Goal: Information Seeking & Learning: Learn about a topic

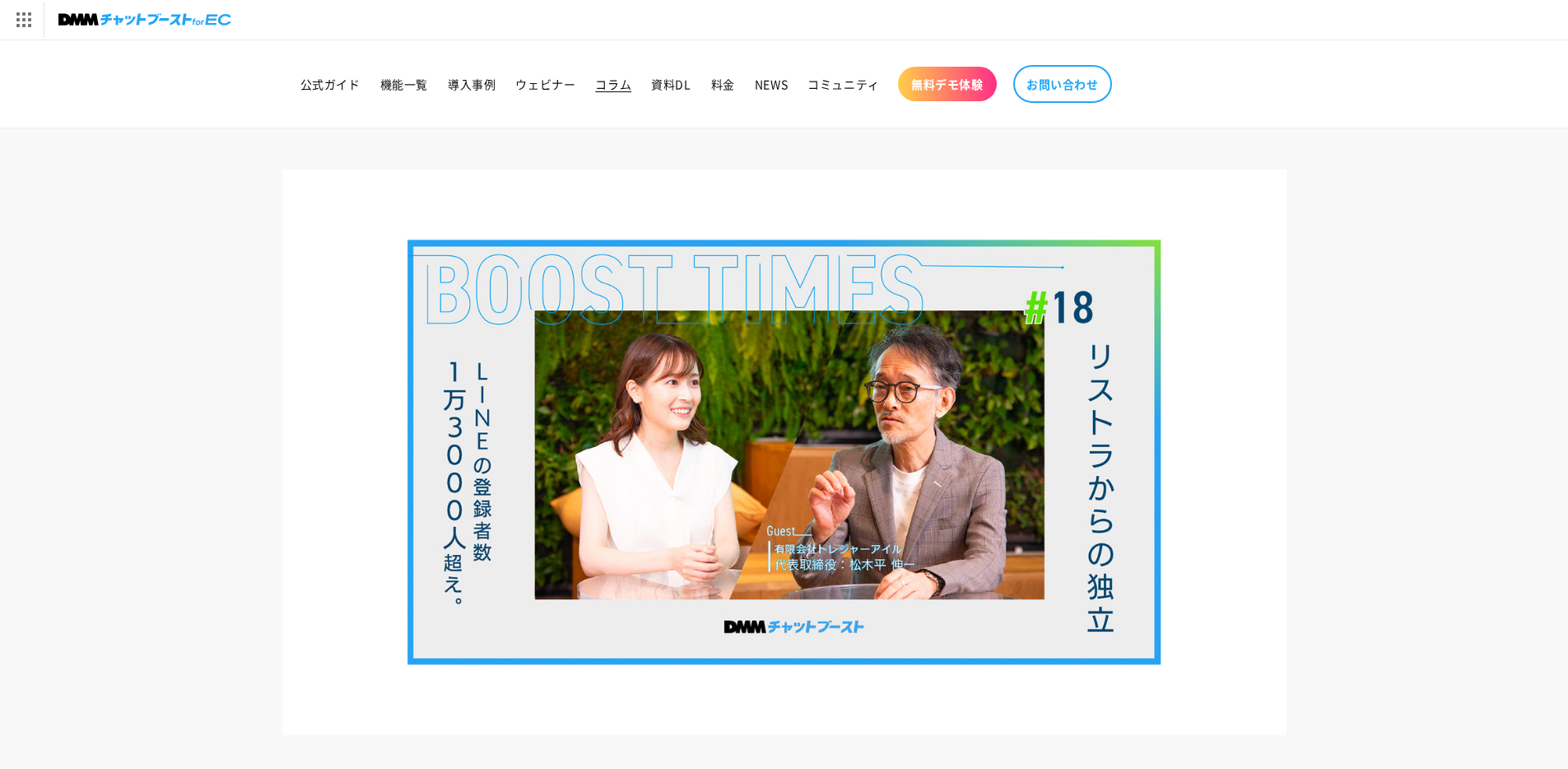
click at [611, 84] on span "コラム" at bounding box center [613, 83] width 36 height 14
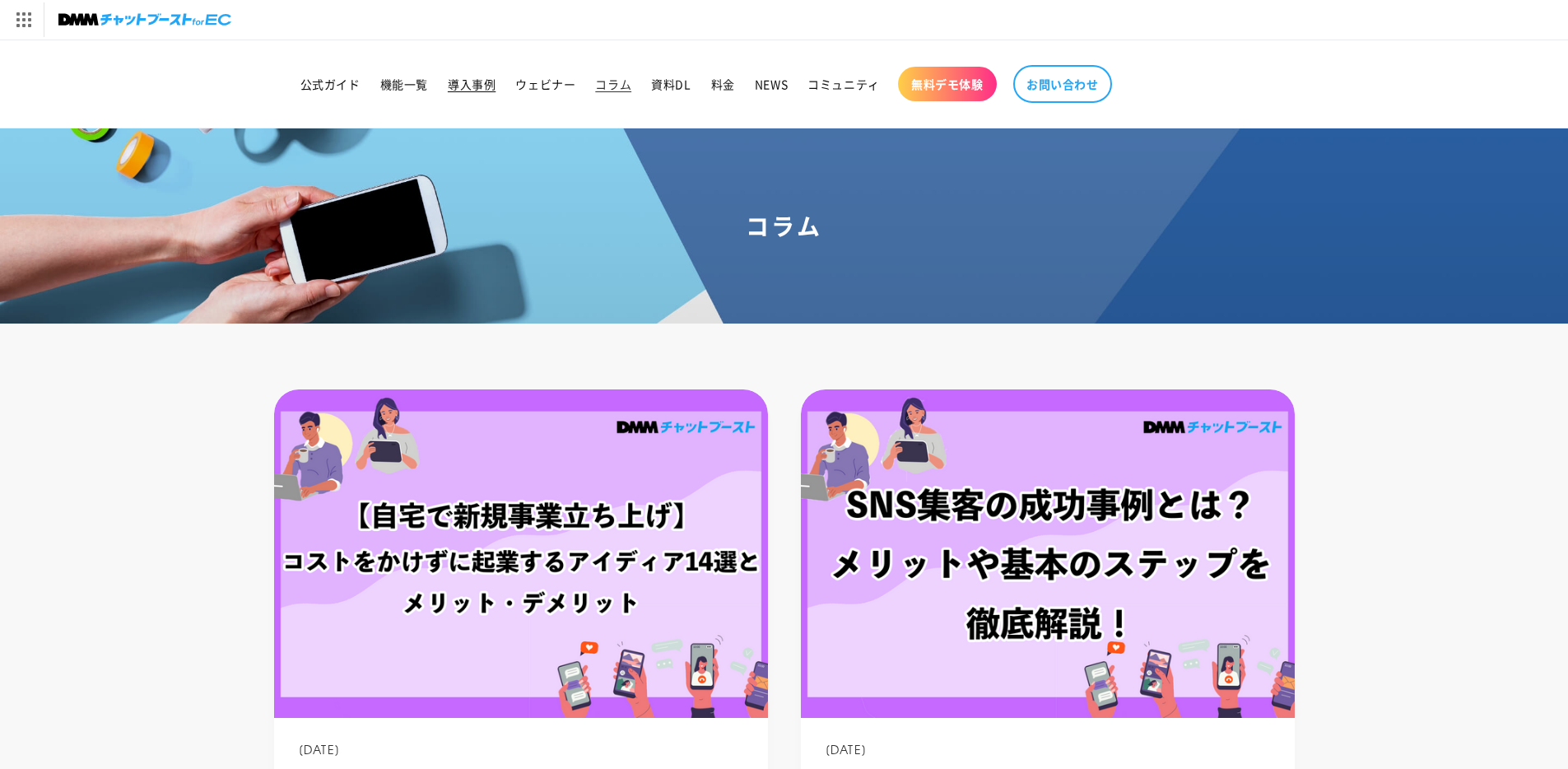
click at [480, 91] on span "導入事例" at bounding box center [472, 83] width 48 height 14
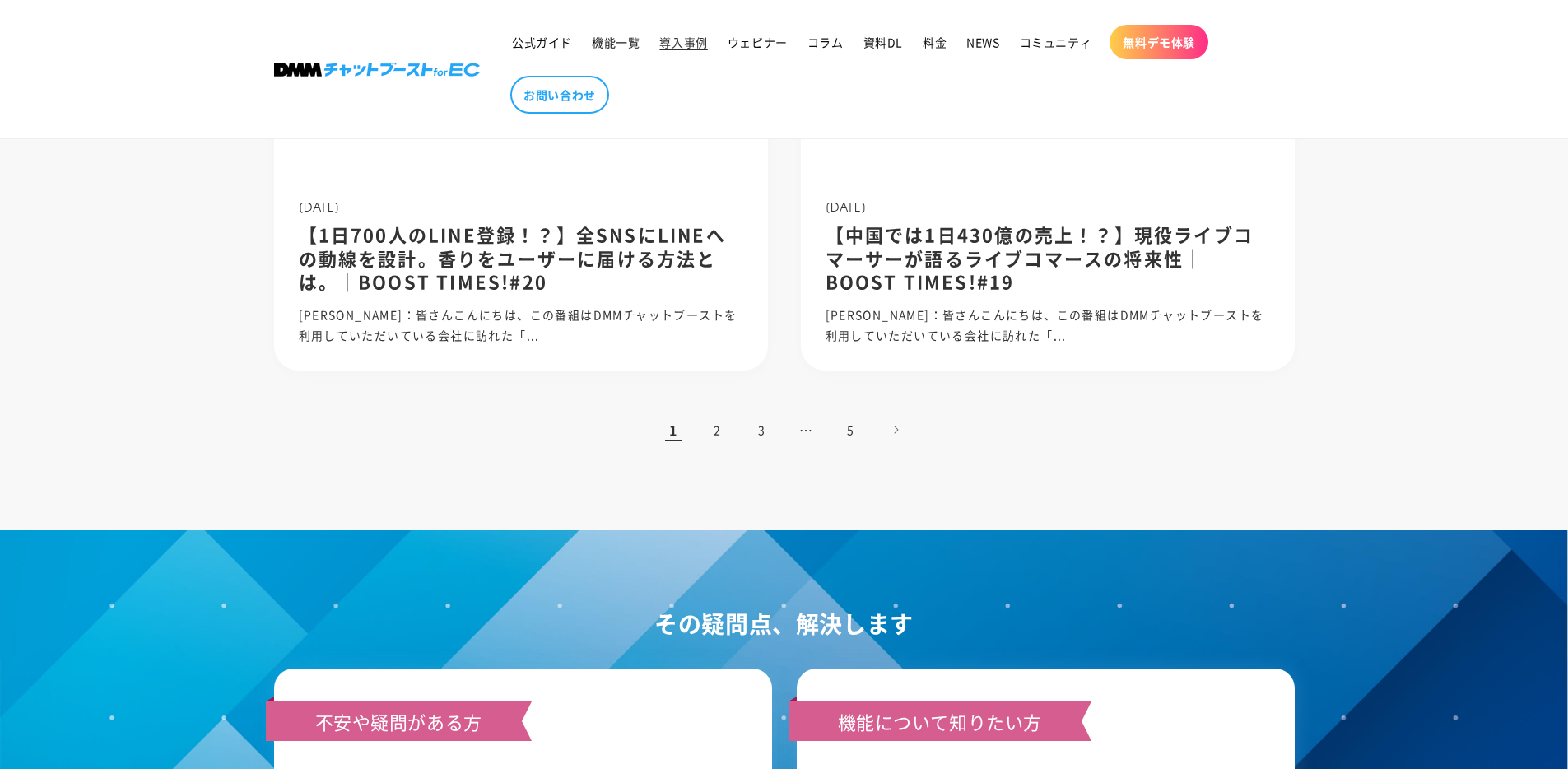
scroll to position [1709, 0]
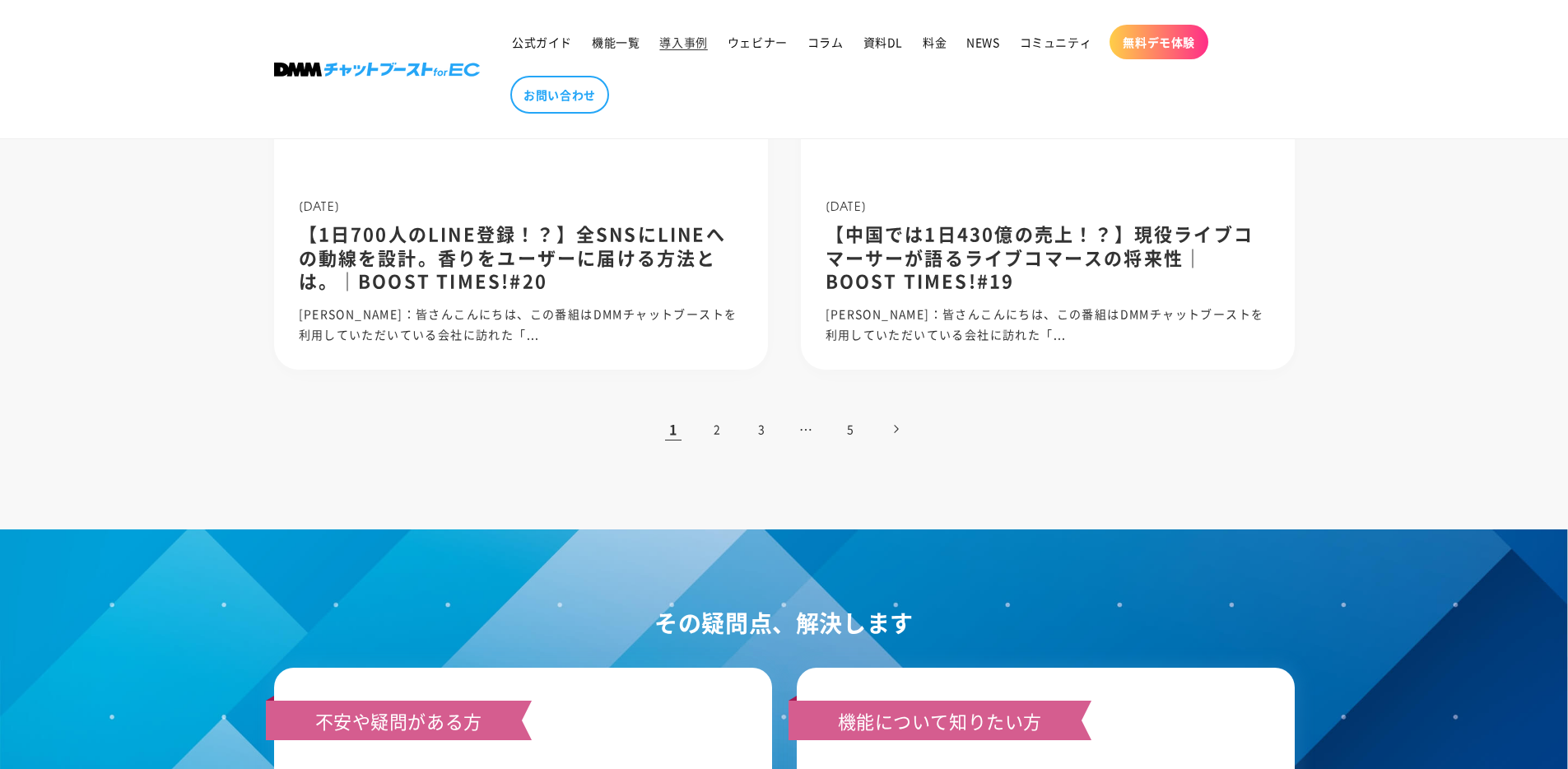
click at [905, 435] on link "次のページ" at bounding box center [895, 429] width 36 height 36
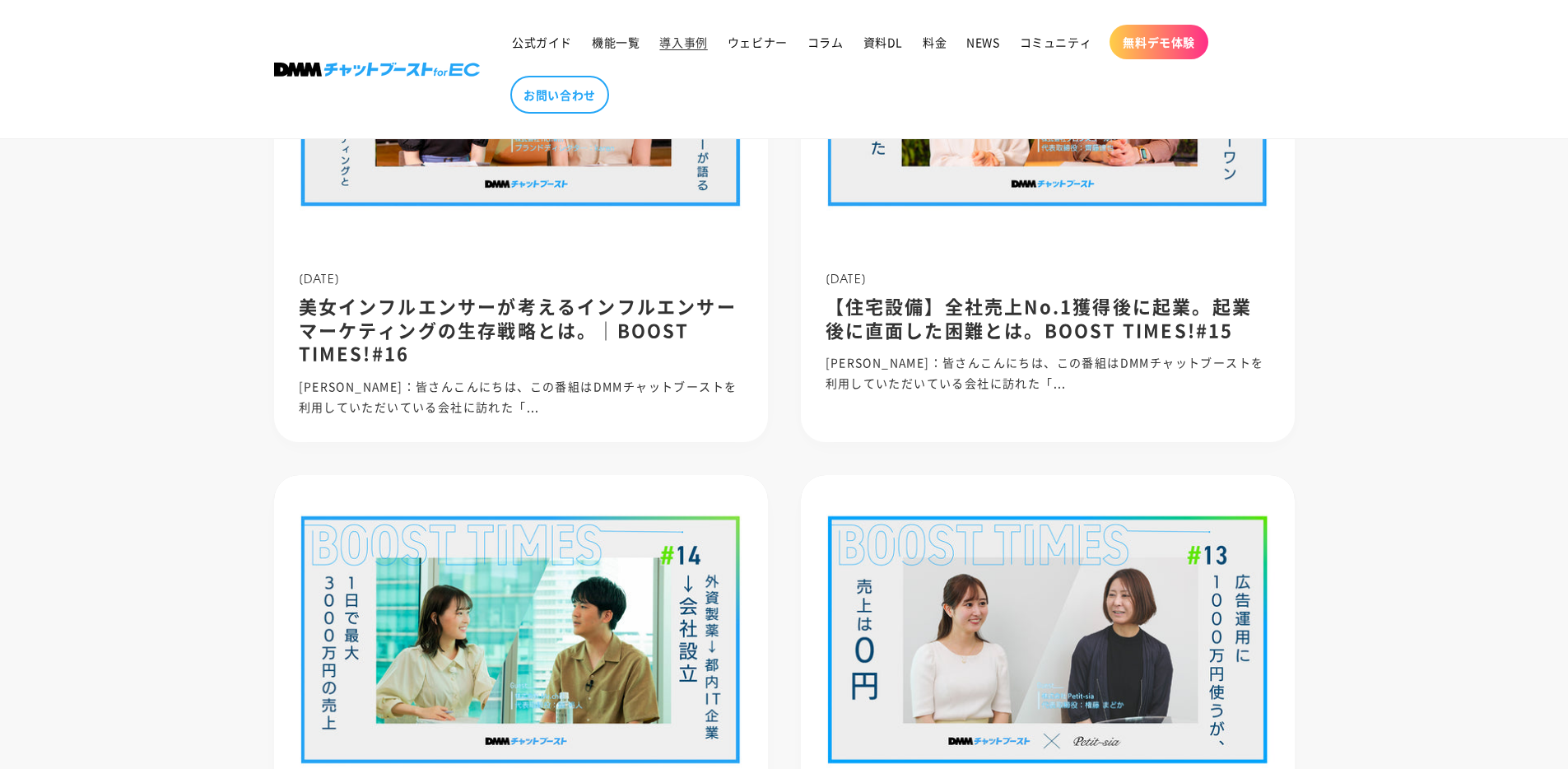
scroll to position [1452, 0]
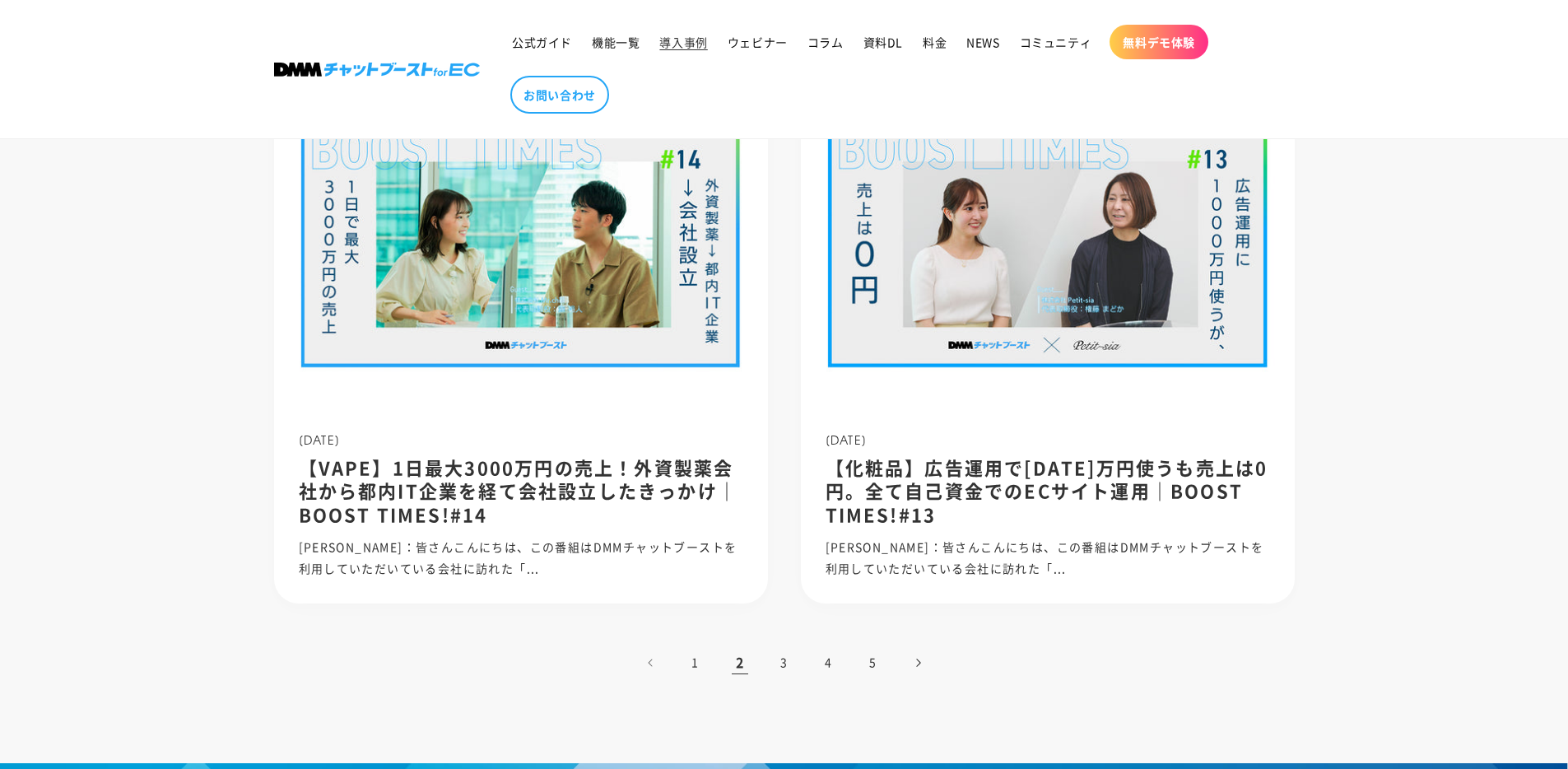
click at [914, 666] on link "次のページ" at bounding box center [918, 663] width 36 height 36
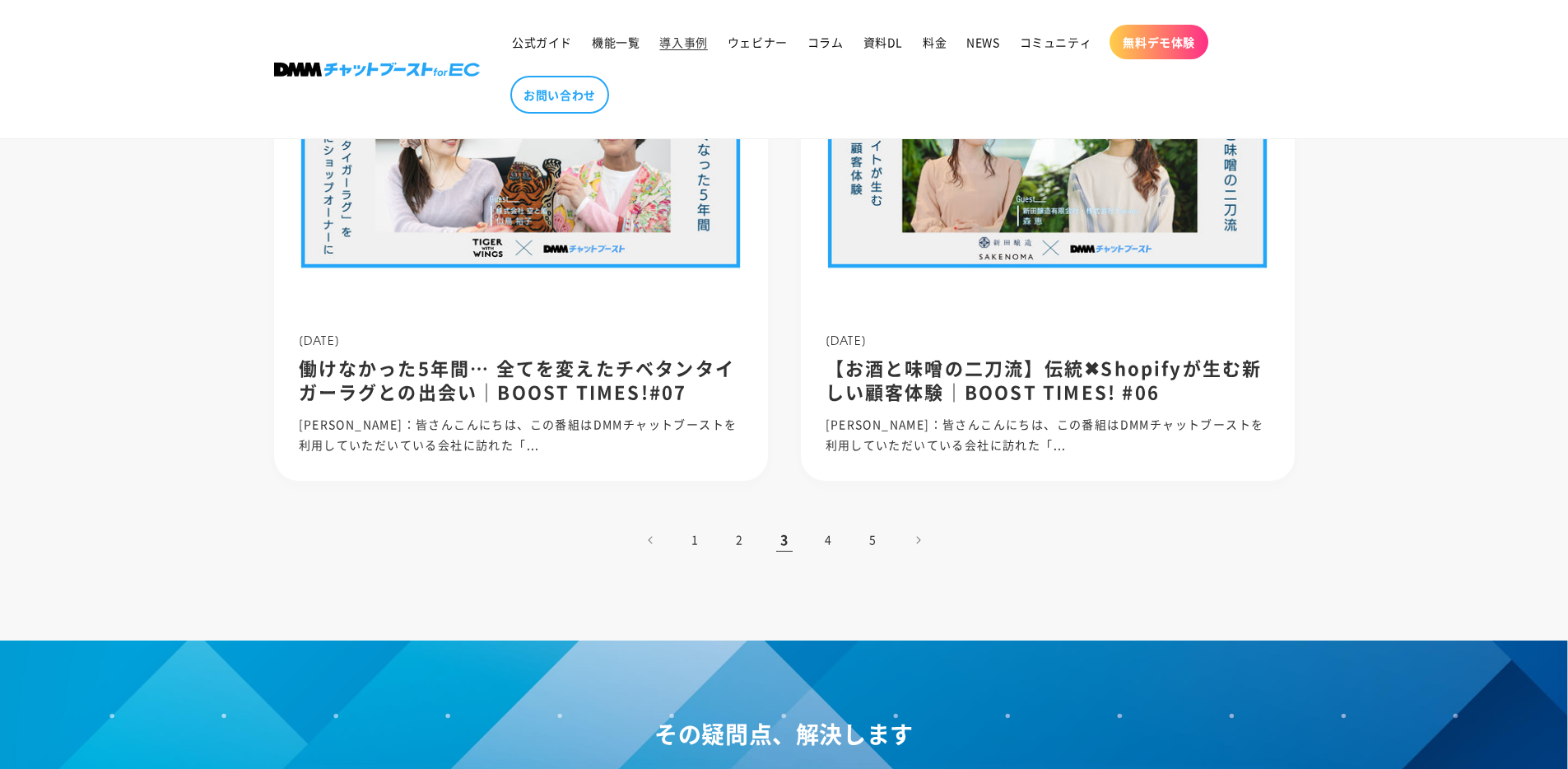
scroll to position [1508, 0]
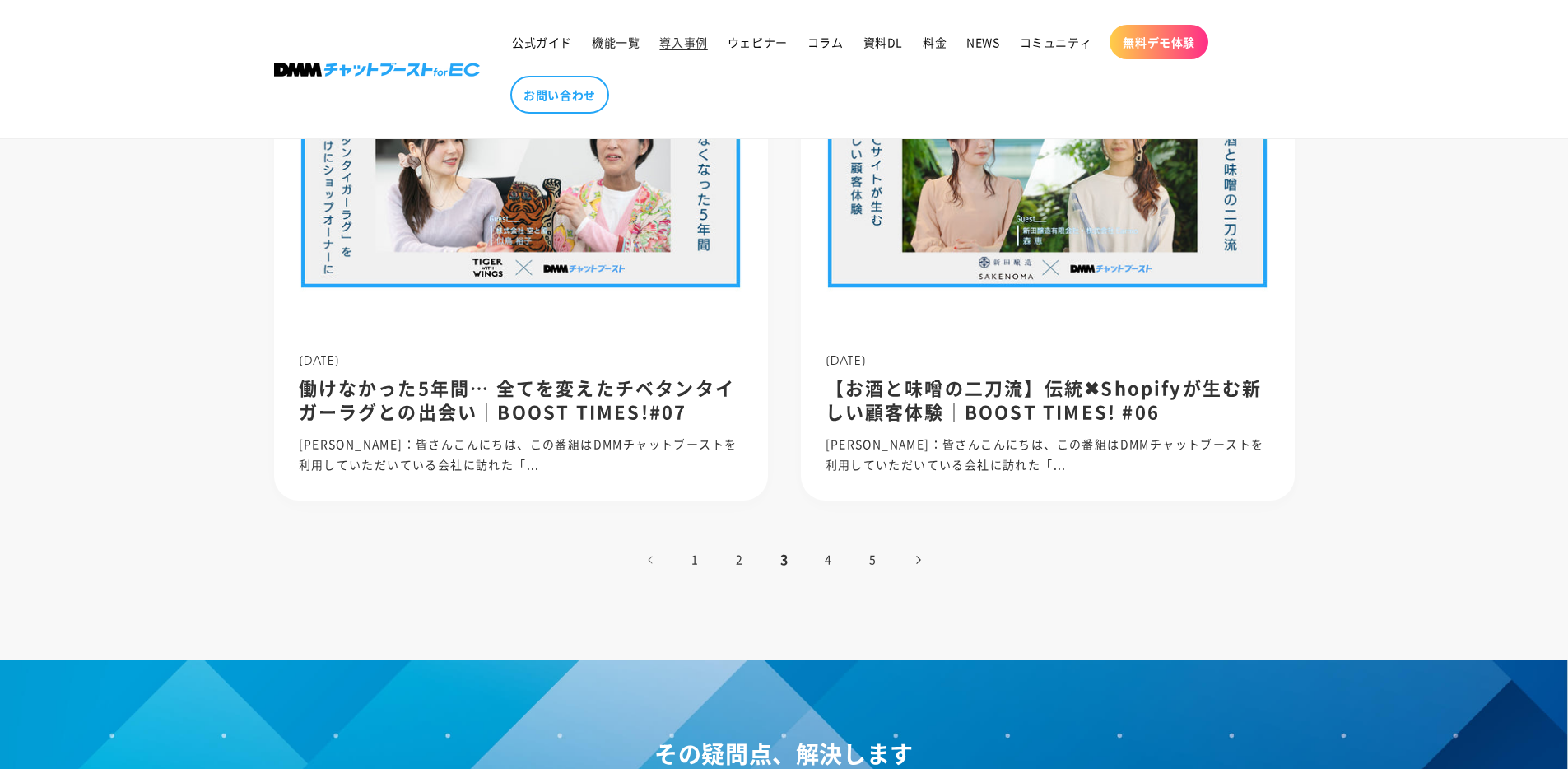
click at [920, 567] on link "次のページ" at bounding box center [918, 559] width 36 height 36
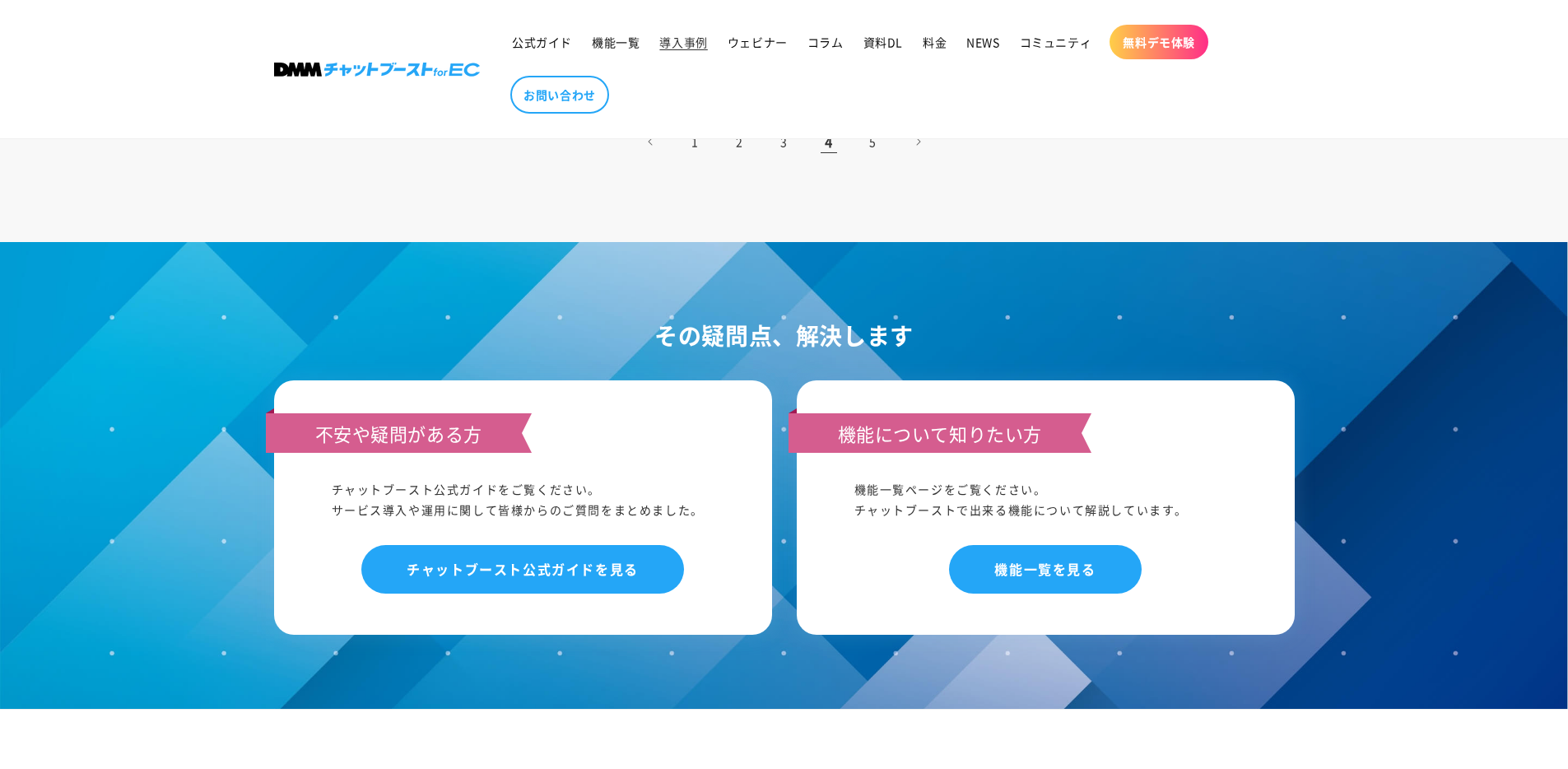
scroll to position [1631, 0]
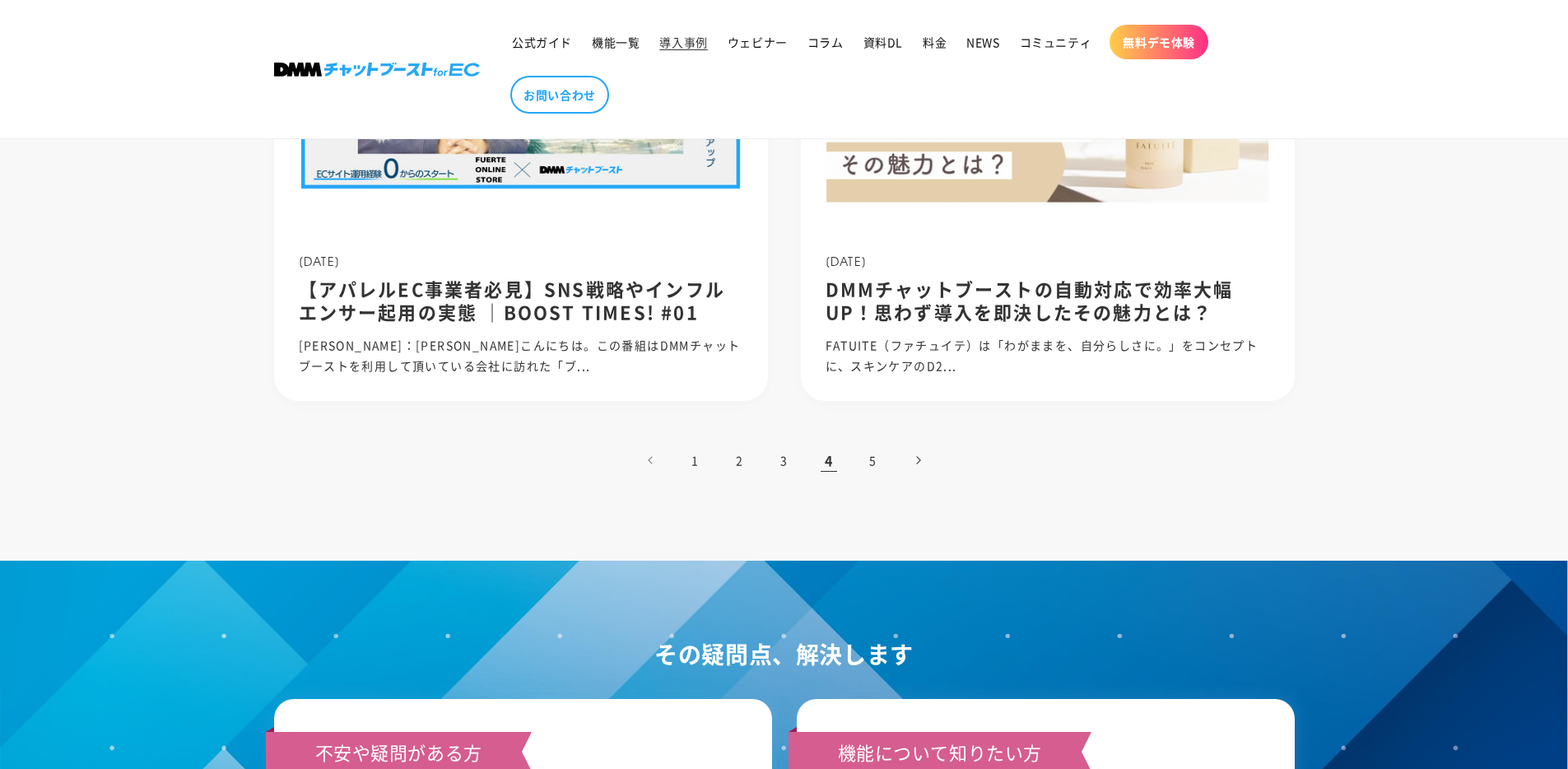
click at [919, 458] on icon "次のページ" at bounding box center [918, 461] width 4 height 8
